Goal: Find specific page/section

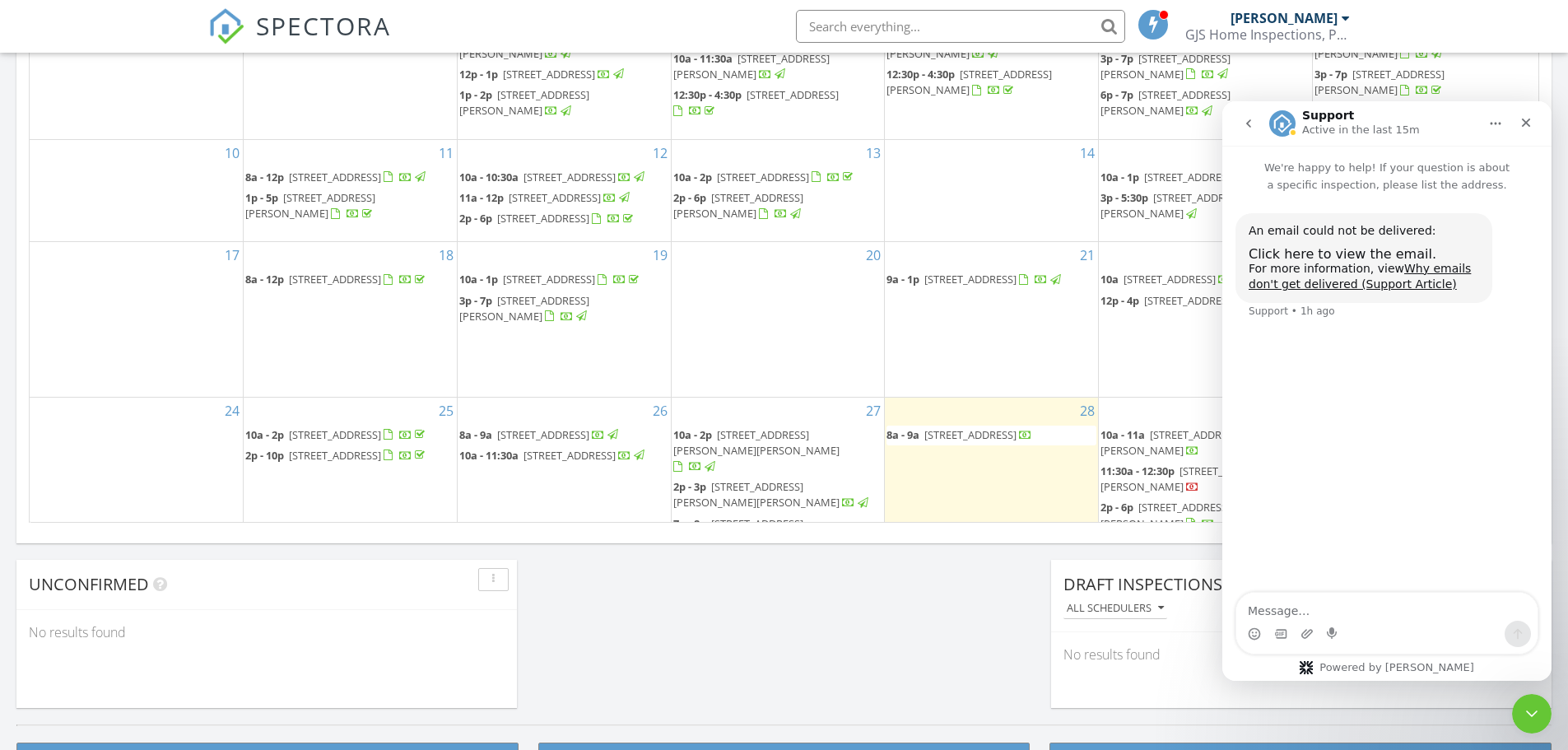
scroll to position [1523, 1594]
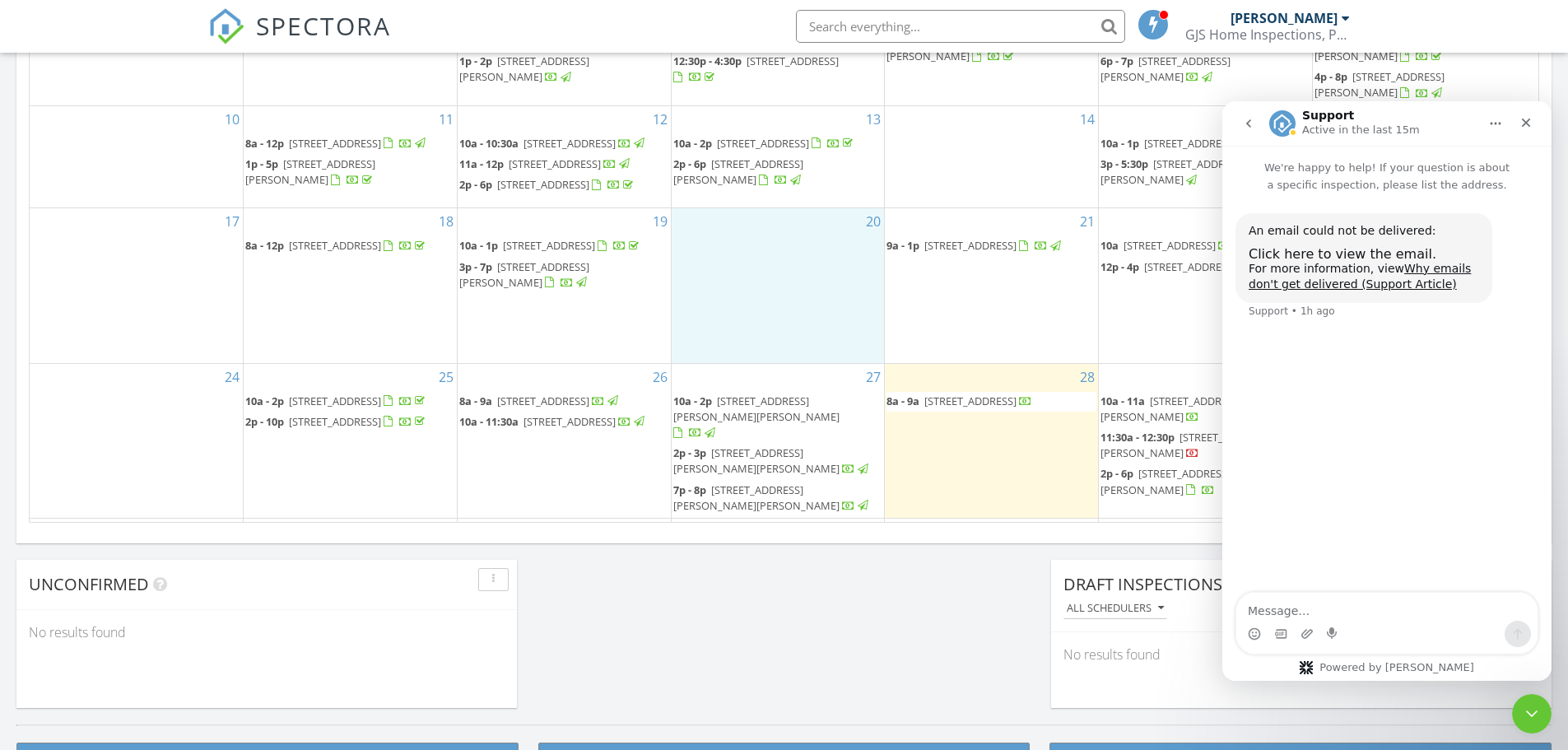
click at [761, 346] on div "20" at bounding box center [778, 285] width 213 height 154
click at [1522, 116] on icon "Close" at bounding box center [1526, 122] width 13 height 13
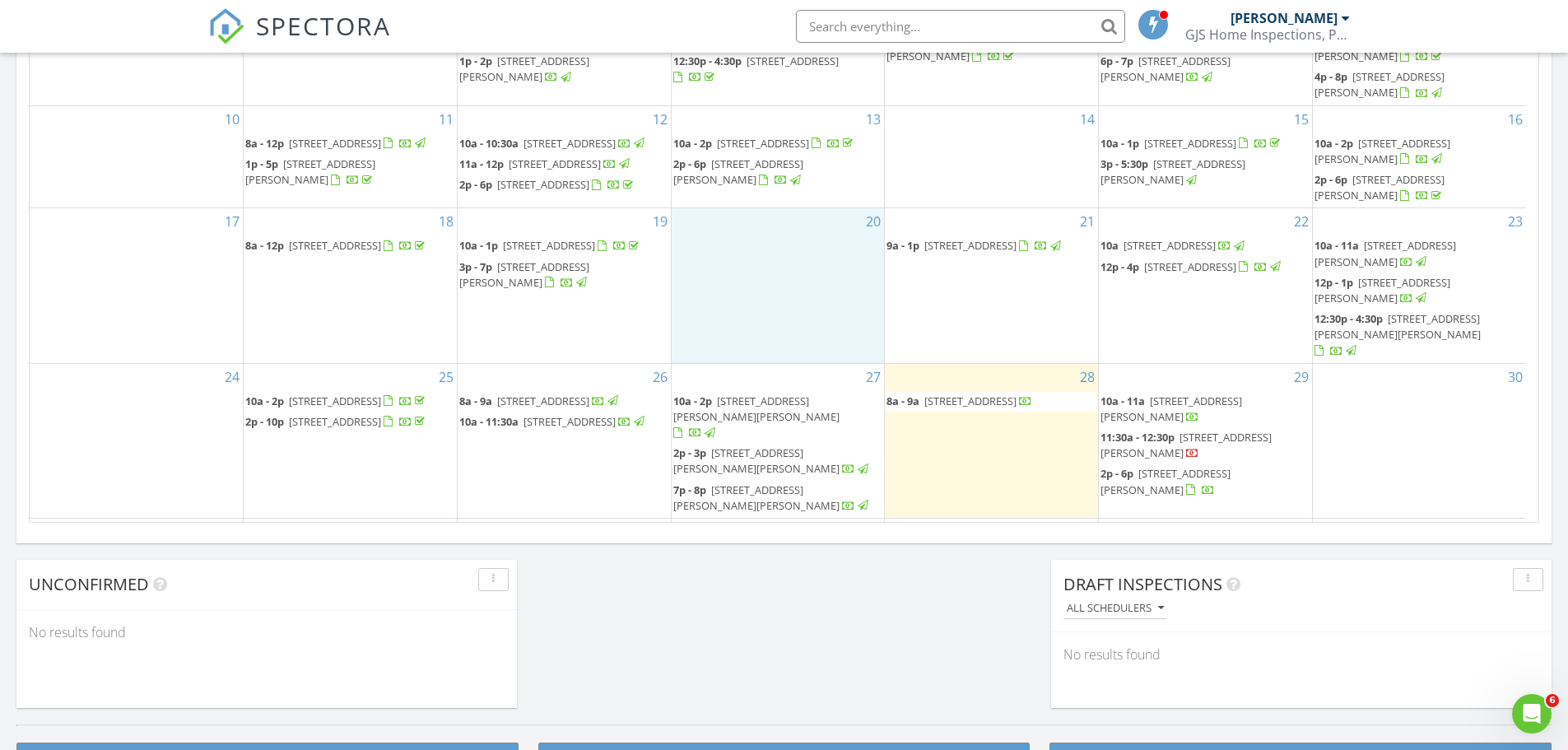
scroll to position [0, 0]
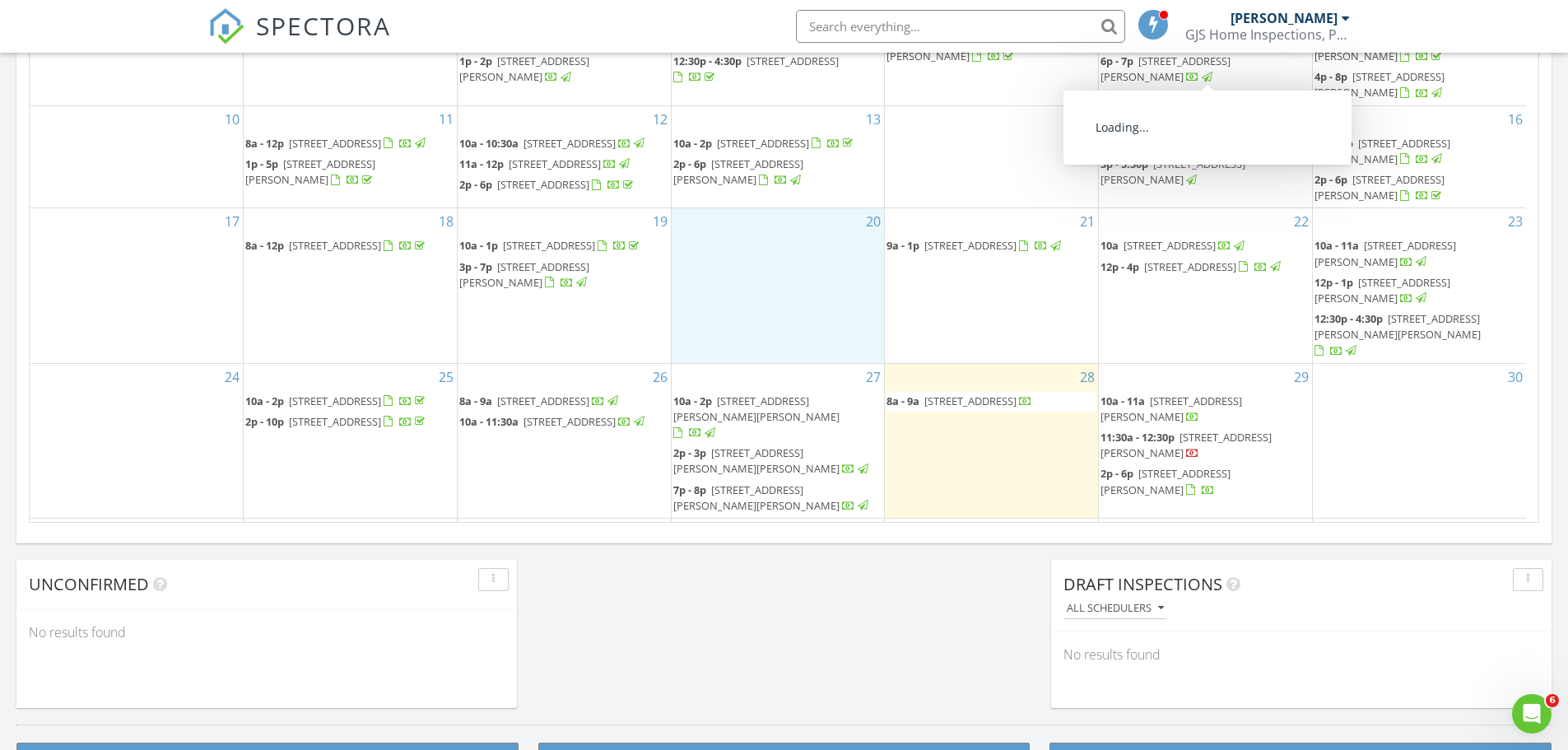
click at [931, 25] on input "text" at bounding box center [960, 26] width 329 height 33
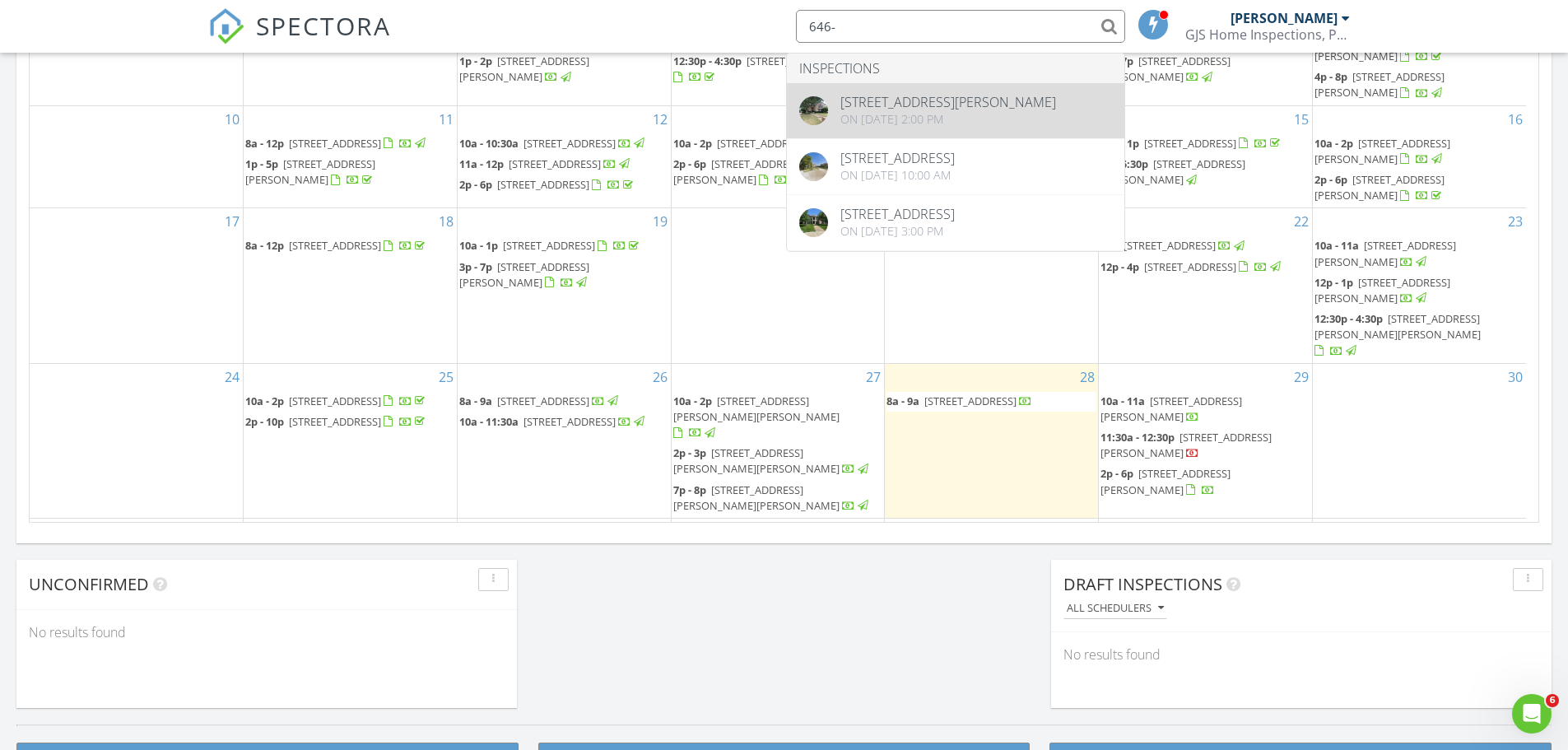
type input "646-"
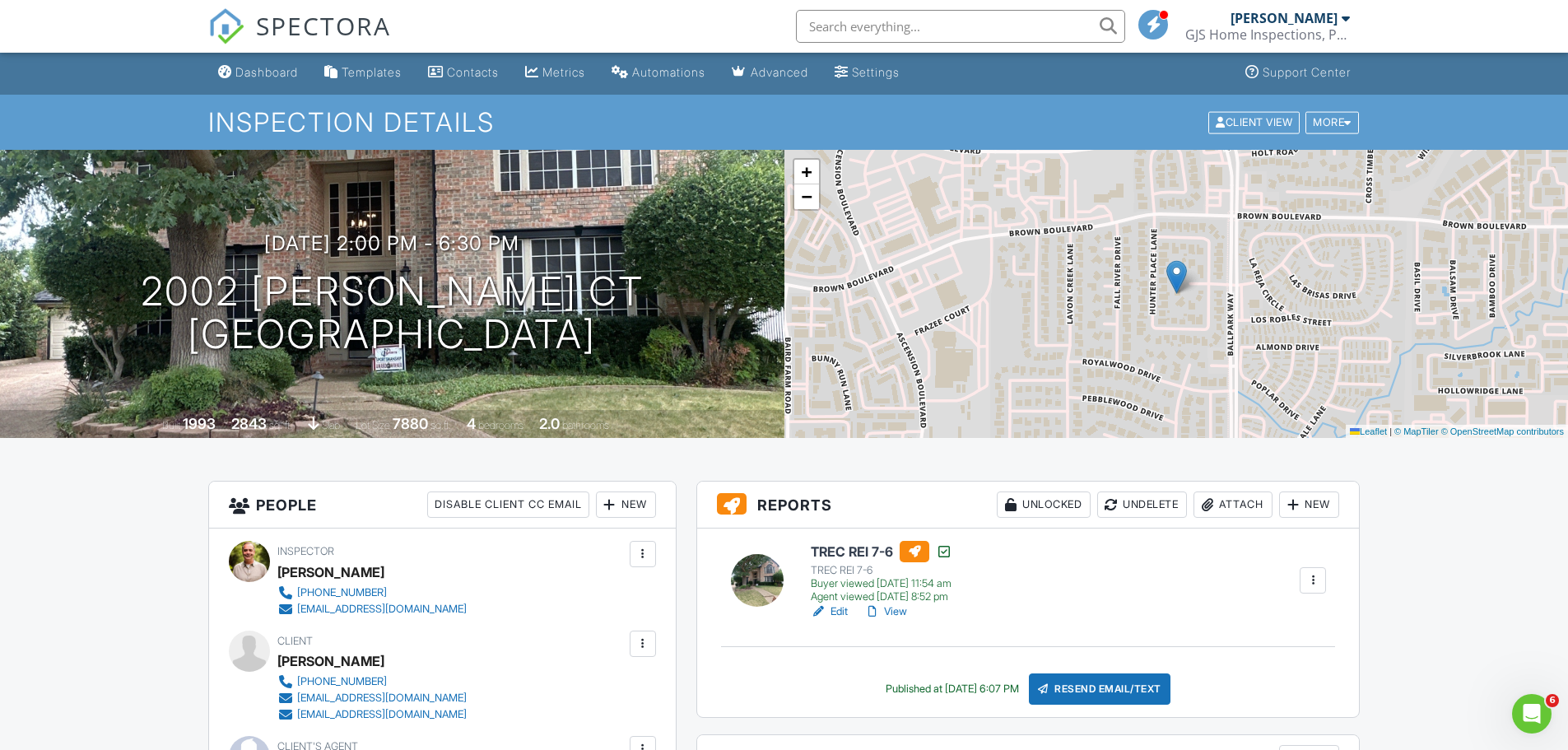
scroll to position [82, 0]
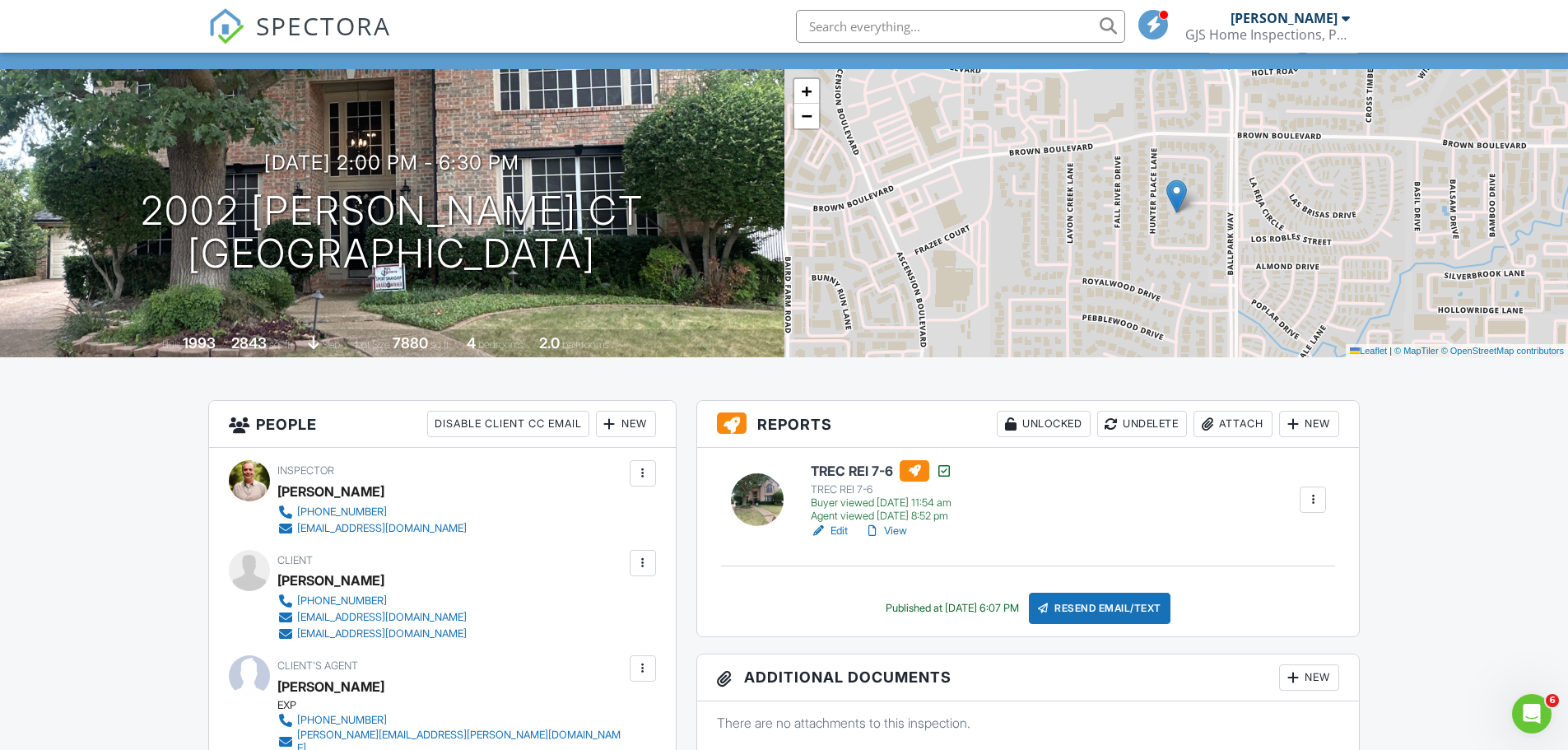
click at [902, 528] on link "View" at bounding box center [885, 531] width 43 height 17
